Goal: Information Seeking & Learning: Compare options

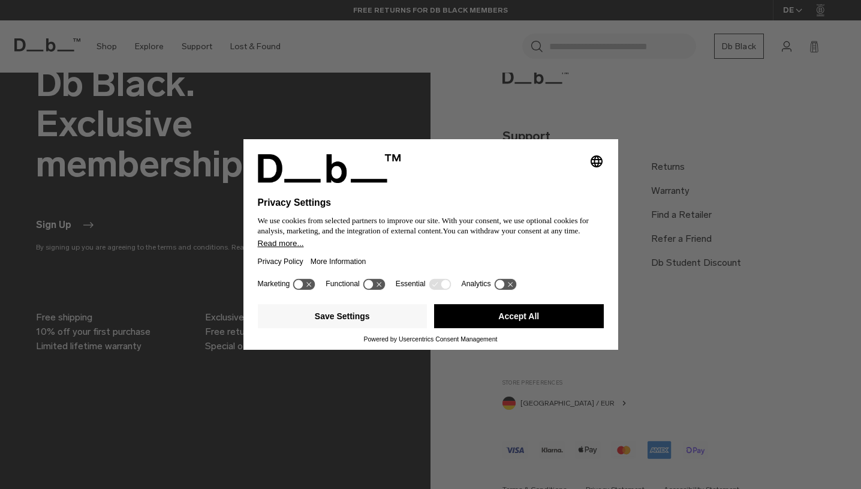
scroll to position [1024, 0]
